Goal: Task Accomplishment & Management: Manage account settings

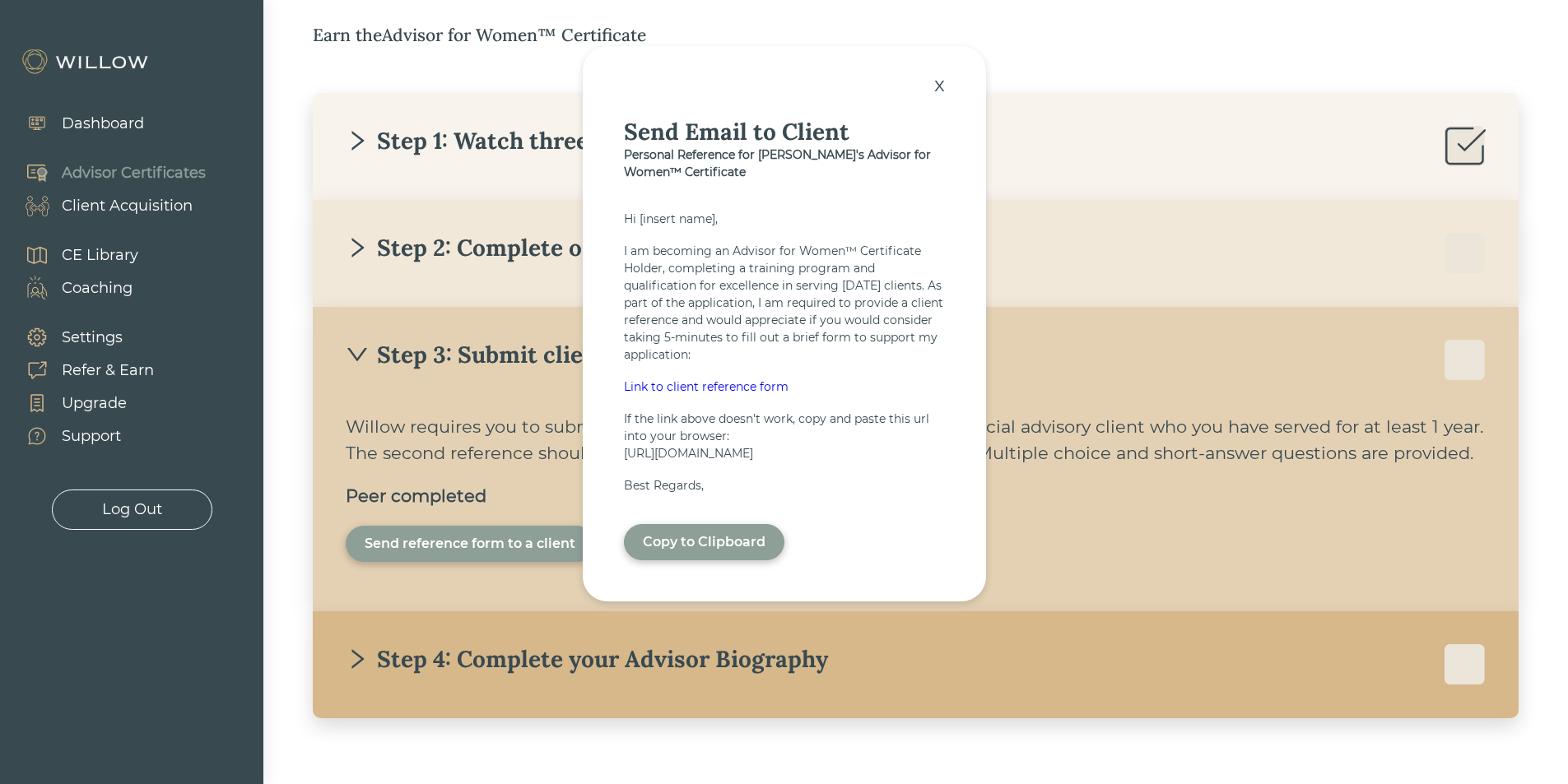
click at [948, 74] on div "x" at bounding box center [939, 85] width 27 height 36
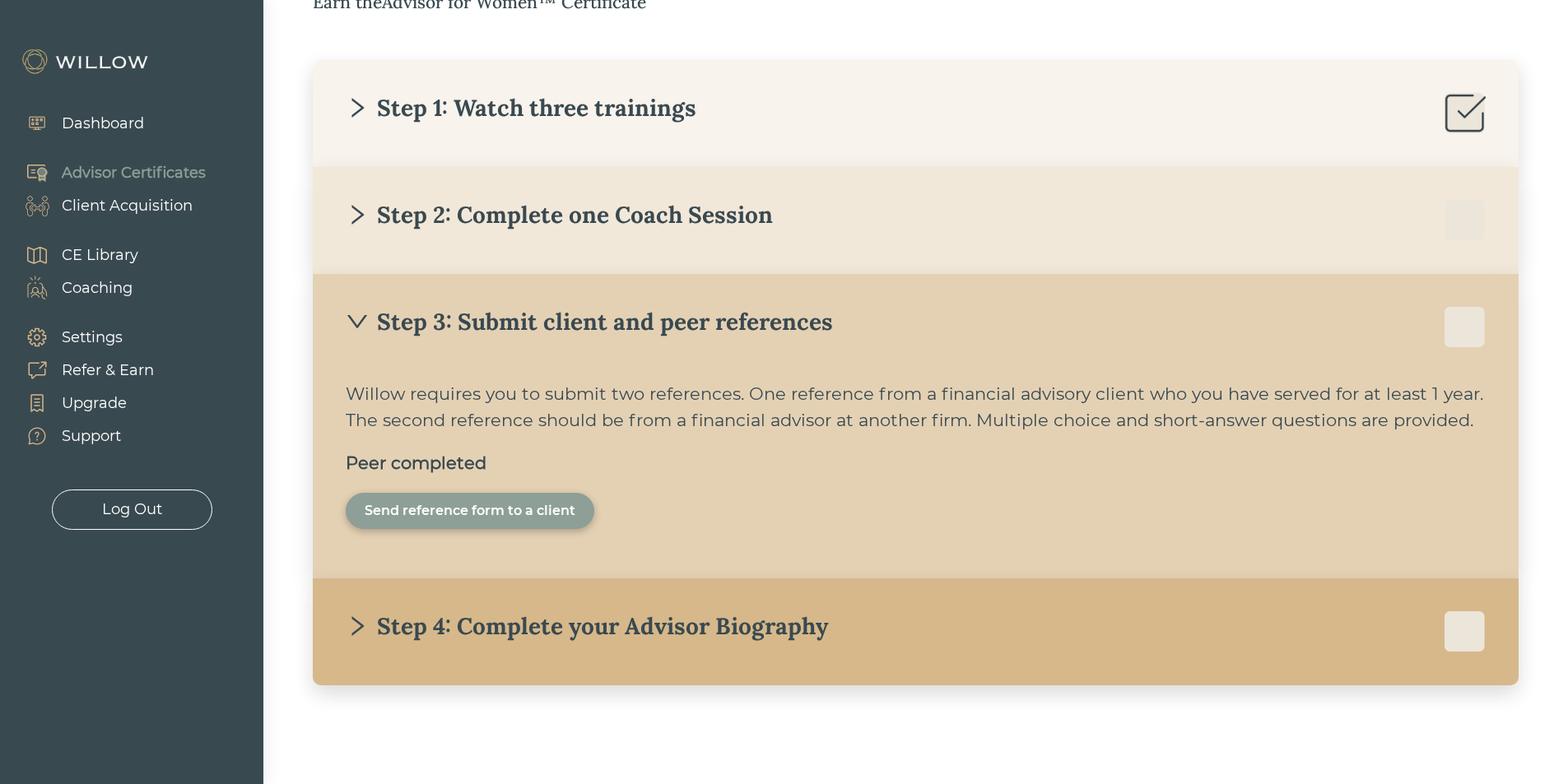
click at [597, 635] on div "Step 4: Complete your Advisor Biography" at bounding box center [587, 626] width 482 height 30
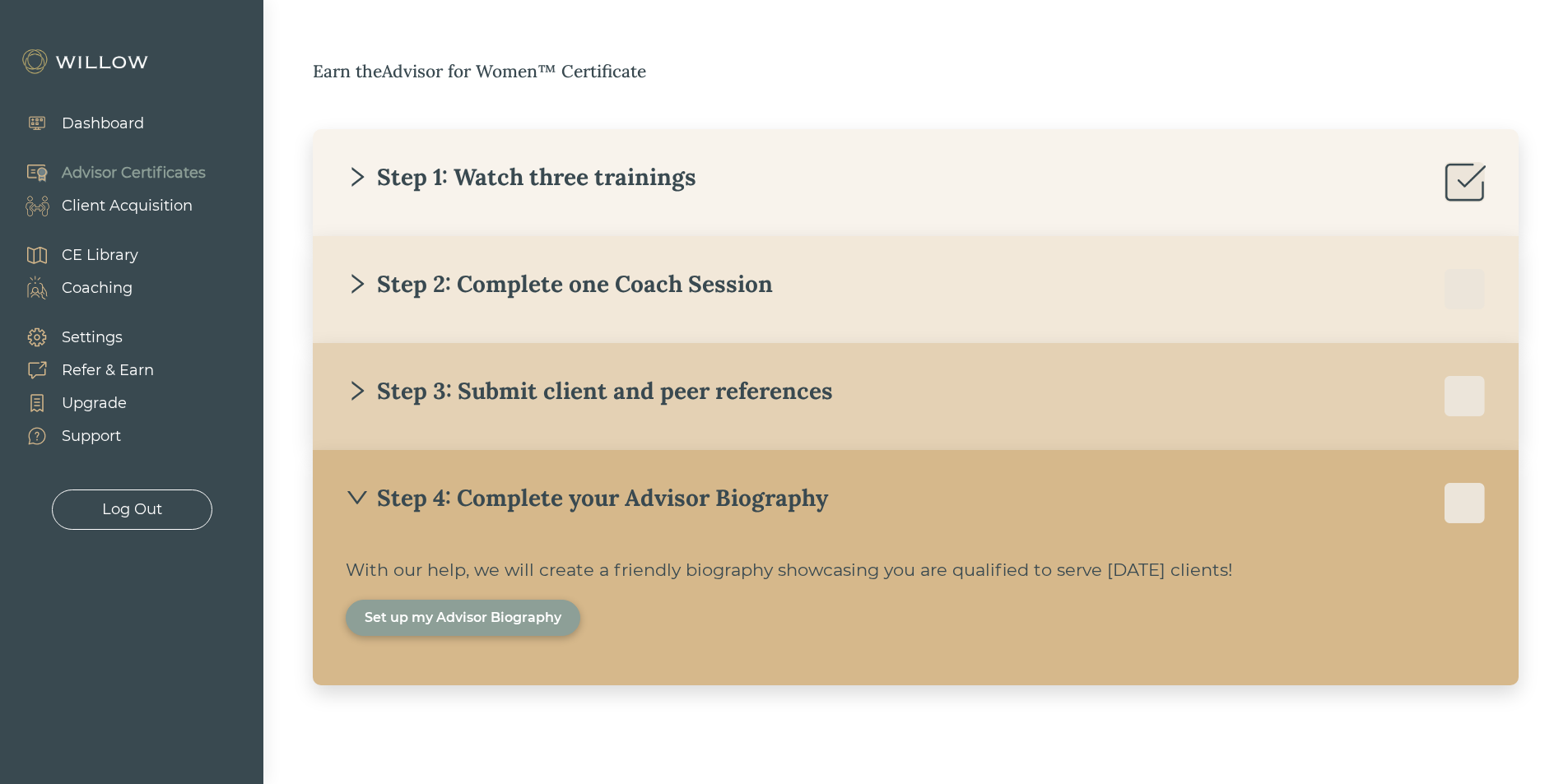
scroll to position [246, 0]
click at [450, 624] on div "Set up my Advisor Biography" at bounding box center [463, 618] width 197 height 20
